Goal: Obtain resource: Download file/media

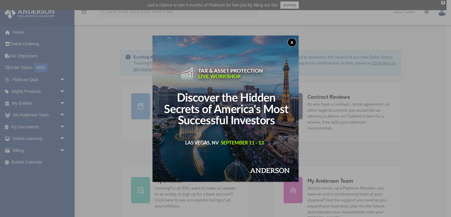
click at [292, 41] on button "x" at bounding box center [291, 42] width 9 height 9
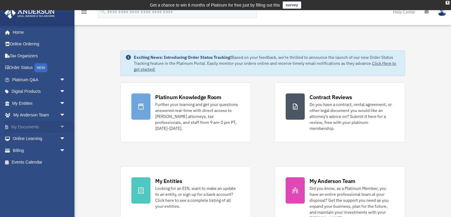
click at [41, 129] on link "My Documents arrow_drop_down" at bounding box center [39, 127] width 70 height 12
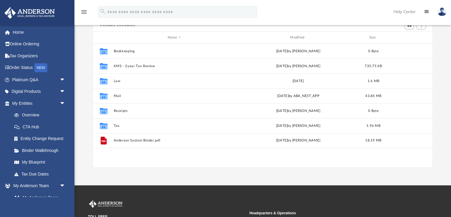
scroll to position [93, 0]
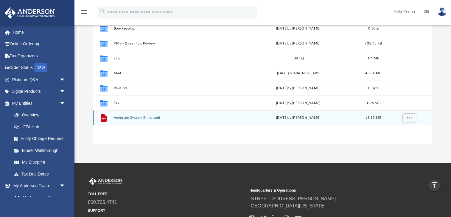
click at [153, 117] on button "Anderson System Binder.pdf" at bounding box center [174, 118] width 121 height 4
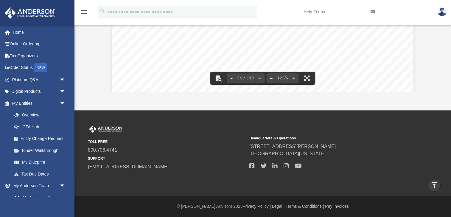
scroll to position [14108, 0]
drag, startPoint x: 102, startPoint y: 81, endPoint x: 89, endPoint y: 45, distance: 37.9
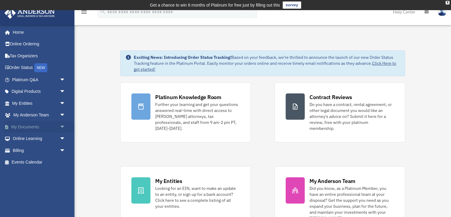
click at [32, 122] on link "My Documents arrow_drop_down" at bounding box center [39, 127] width 70 height 12
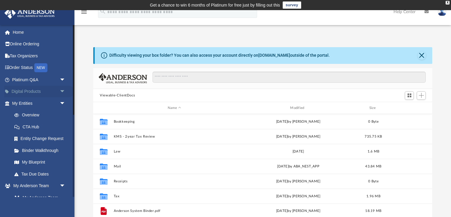
click at [38, 91] on link "Digital Products arrow_drop_down" at bounding box center [39, 91] width 70 height 12
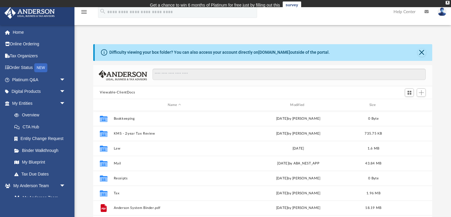
scroll to position [136, 339]
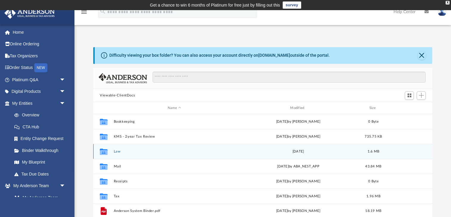
click at [149, 152] on button "Law" at bounding box center [174, 151] width 121 height 4
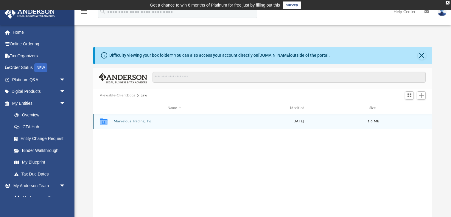
click at [155, 120] on button "Marvelous Trading, Inc." at bounding box center [174, 121] width 121 height 4
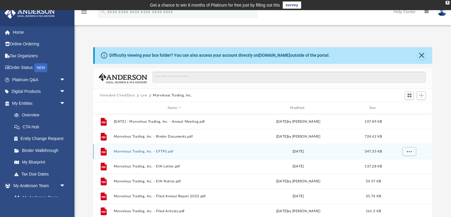
click at [190, 152] on button "Marvelous Trading, Inc. - EFTPS.pdf" at bounding box center [174, 151] width 121 height 4
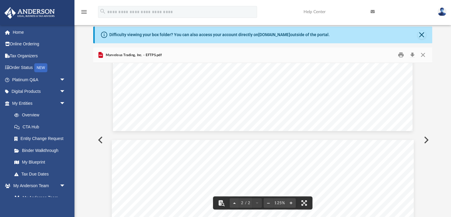
scroll to position [463, 0]
click at [99, 138] on button "Preview" at bounding box center [99, 139] width 13 height 17
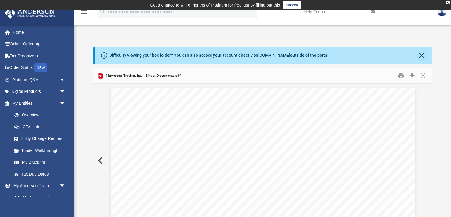
scroll to position [0, 0]
click at [421, 76] on button "Close" at bounding box center [422, 75] width 11 height 9
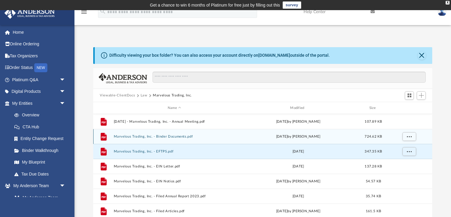
click at [214, 137] on button "Marvelous Trading, Inc. - Binder Documents.pdf" at bounding box center [174, 136] width 121 height 4
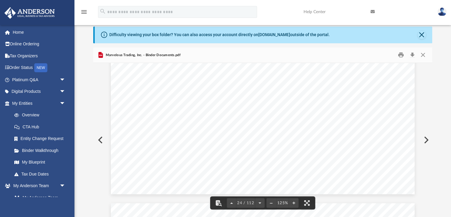
scroll to position [9515, 0]
click at [426, 140] on button "Preview" at bounding box center [425, 139] width 13 height 17
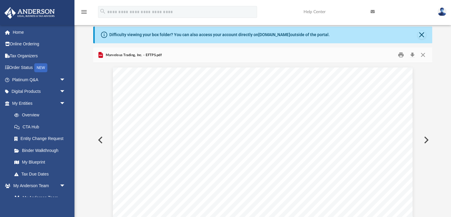
scroll to position [400, 0]
click at [427, 133] on button "Preview" at bounding box center [425, 139] width 13 height 17
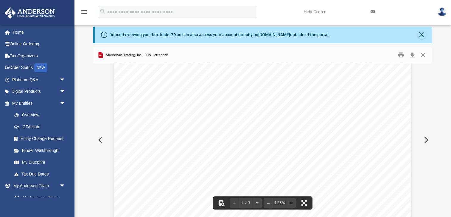
scroll to position [175, 0]
click at [425, 140] on button "Preview" at bounding box center [425, 139] width 13 height 17
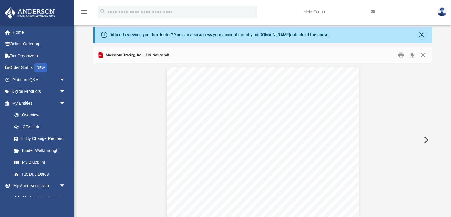
click at [425, 140] on button "Preview" at bounding box center [425, 139] width 13 height 17
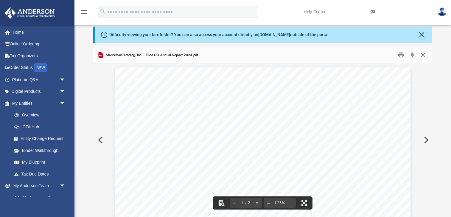
click at [102, 140] on button "Preview" at bounding box center [99, 139] width 13 height 17
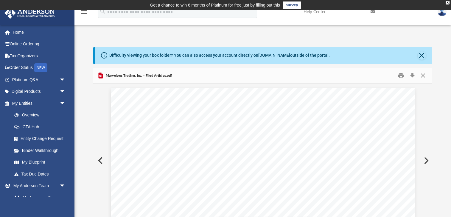
scroll to position [0, 0]
click at [313, 0] on td "Get a chance to win 6 months of Platinum for free just by filling out this surv…" at bounding box center [225, 5] width 451 height 10
